Goal: Transaction & Acquisition: Book appointment/travel/reservation

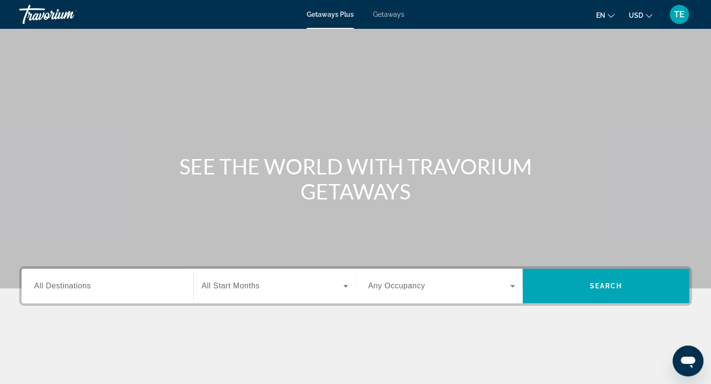
click at [69, 282] on span "All Destinations" at bounding box center [62, 286] width 57 height 8
click at [69, 281] on input "Destination All Destinations" at bounding box center [107, 287] width 147 height 12
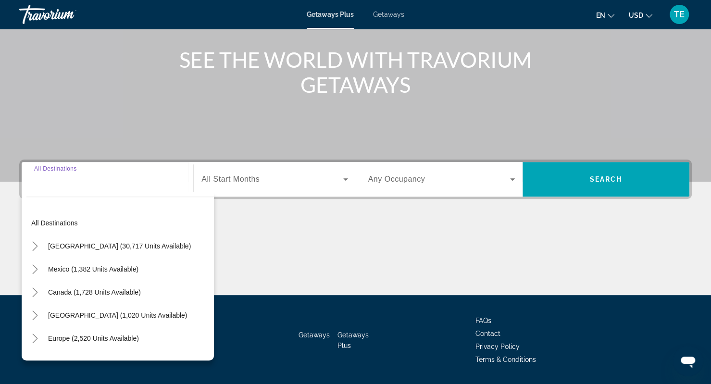
scroll to position [135, 0]
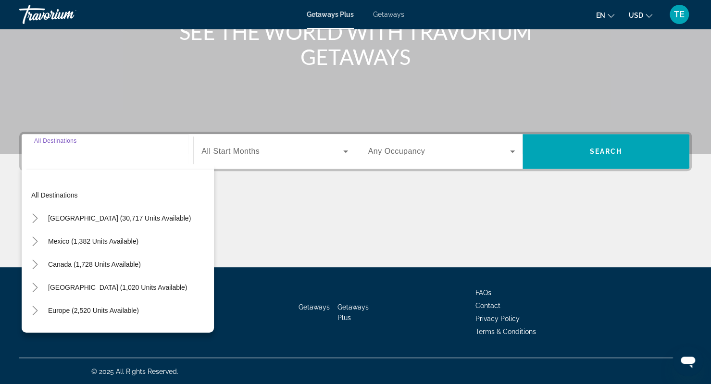
click at [378, 16] on span "Getaways" at bounding box center [388, 15] width 31 height 8
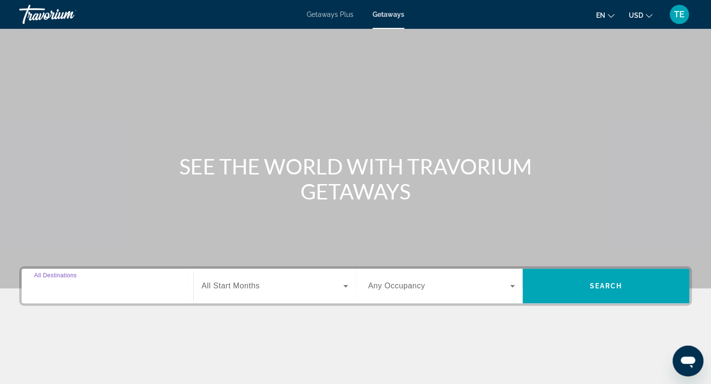
click at [138, 281] on input "Destination All Destinations" at bounding box center [107, 287] width 147 height 12
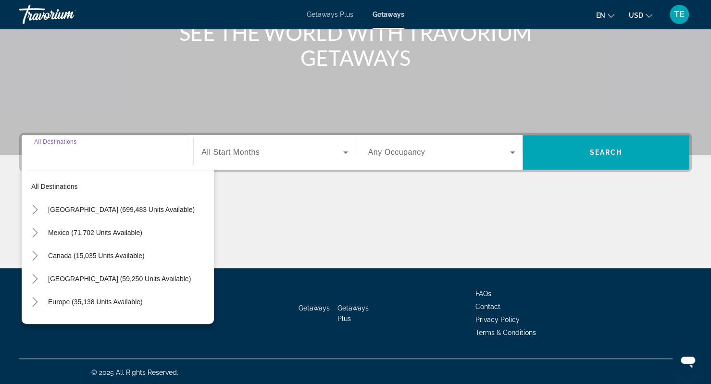
scroll to position [135, 0]
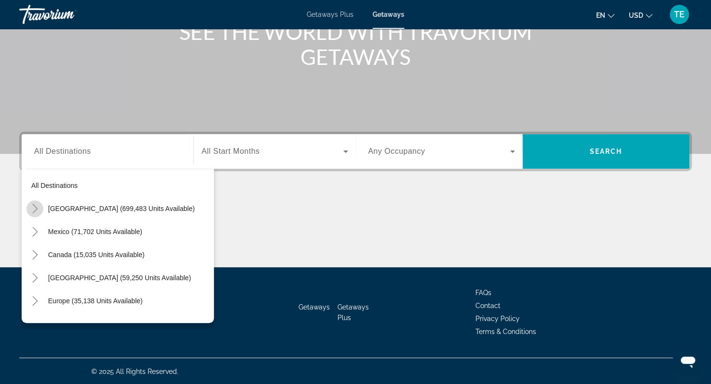
click at [34, 208] on icon "Toggle United States (699,483 units available)" at bounding box center [35, 209] width 10 height 10
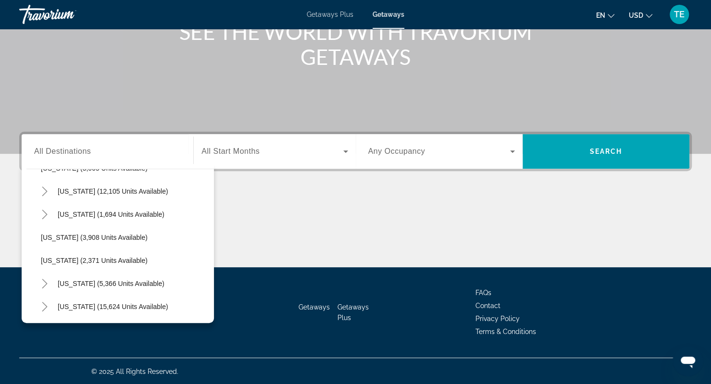
scroll to position [587, 0]
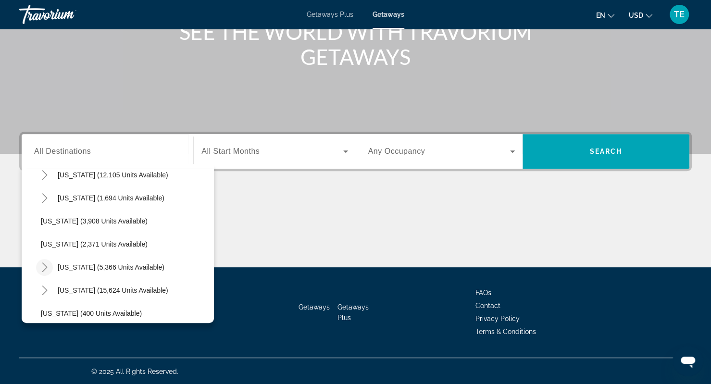
click at [42, 264] on icon "Toggle New York (5,366 units available)" at bounding box center [45, 267] width 10 height 10
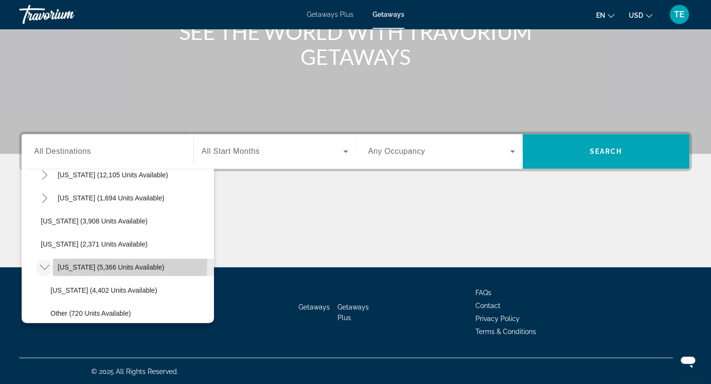
click at [92, 262] on span "Search widget" at bounding box center [133, 267] width 161 height 23
type input "**********"
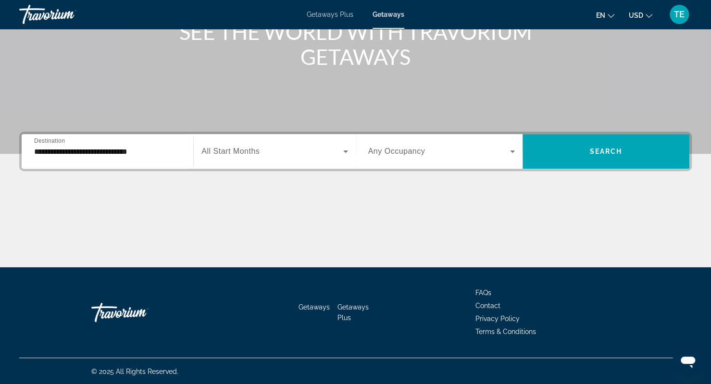
click at [247, 149] on span "All Start Months" at bounding box center [230, 151] width 58 height 8
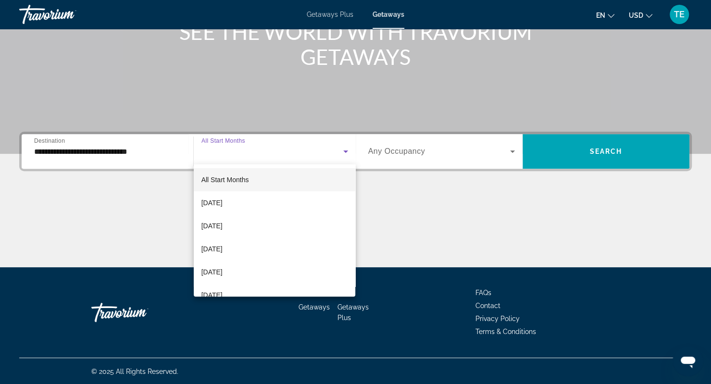
click at [679, 10] on div at bounding box center [355, 192] width 711 height 384
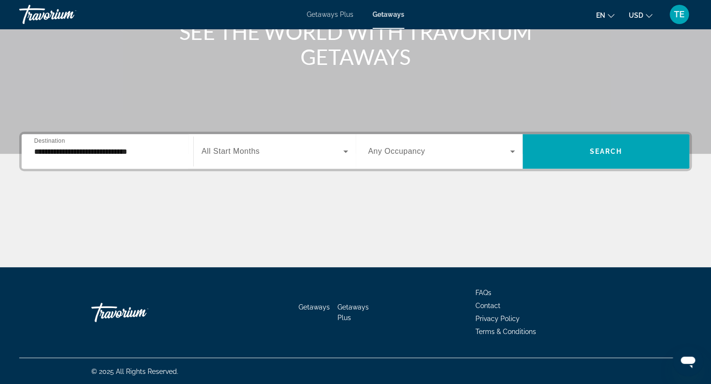
click at [679, 14] on span "TE" at bounding box center [679, 15] width 11 height 10
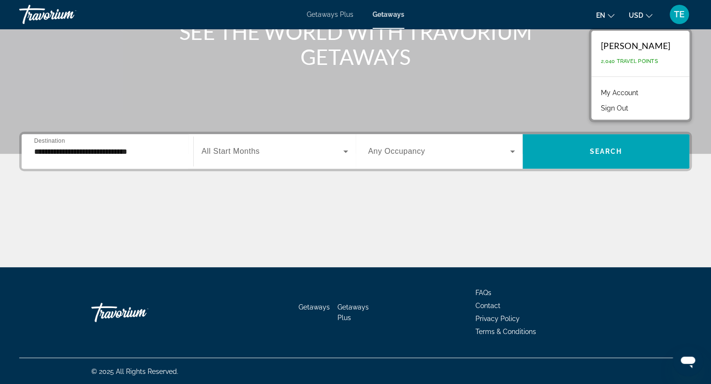
click at [630, 109] on button "Sign Out" at bounding box center [614, 108] width 37 height 12
